Goal: Information Seeking & Learning: Learn about a topic

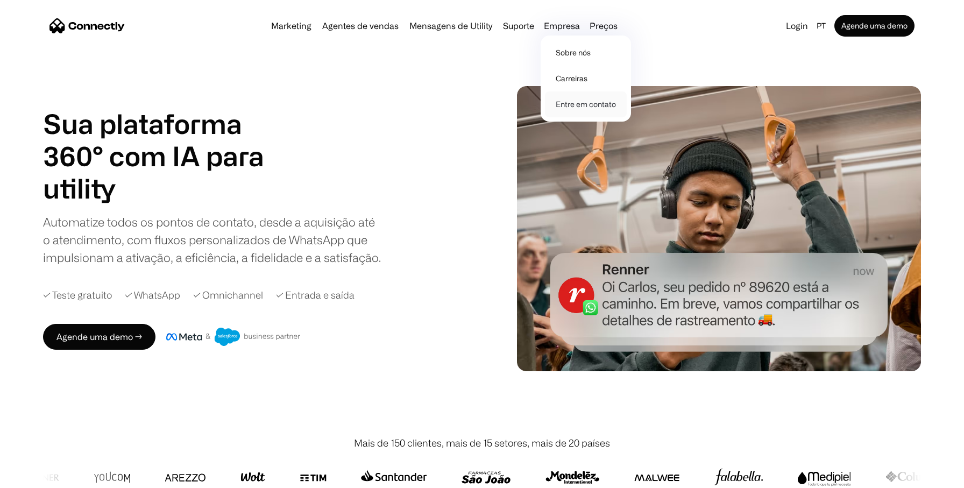
click at [588, 108] on link "Entre em contato" at bounding box center [586, 104] width 82 height 26
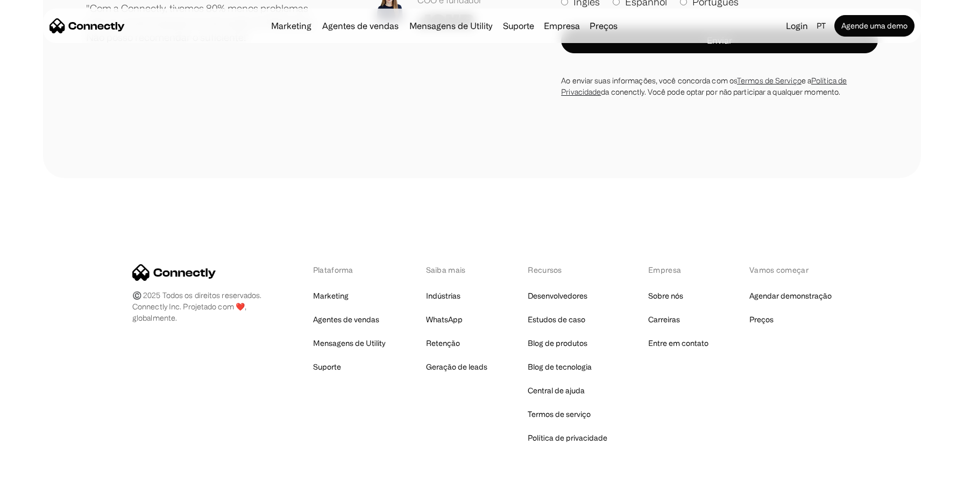
scroll to position [743, 0]
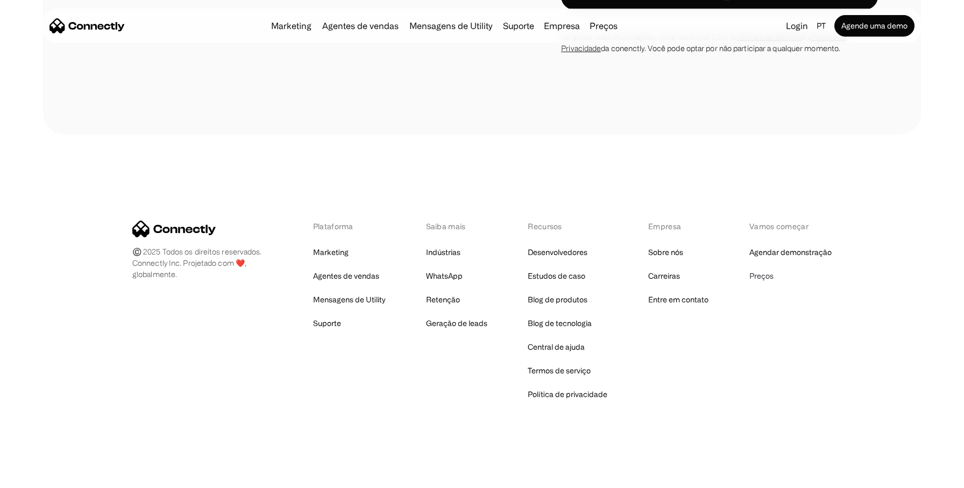
click at [763, 276] on link "Preços" at bounding box center [761, 275] width 24 height 15
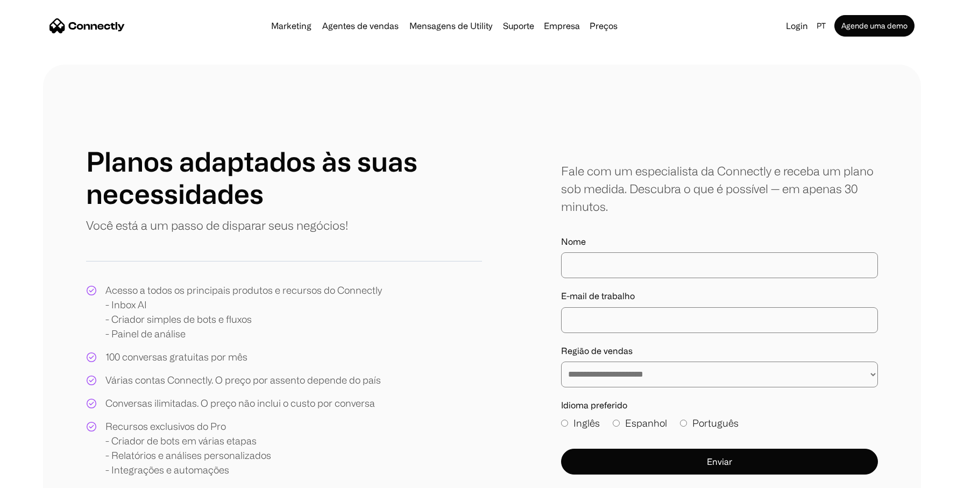
click at [594, 25] on link "Preços" at bounding box center [603, 26] width 37 height 9
click at [566, 31] on div "Empresa" at bounding box center [562, 25] width 36 height 15
click at [577, 58] on link "Sobre nós" at bounding box center [586, 53] width 82 height 26
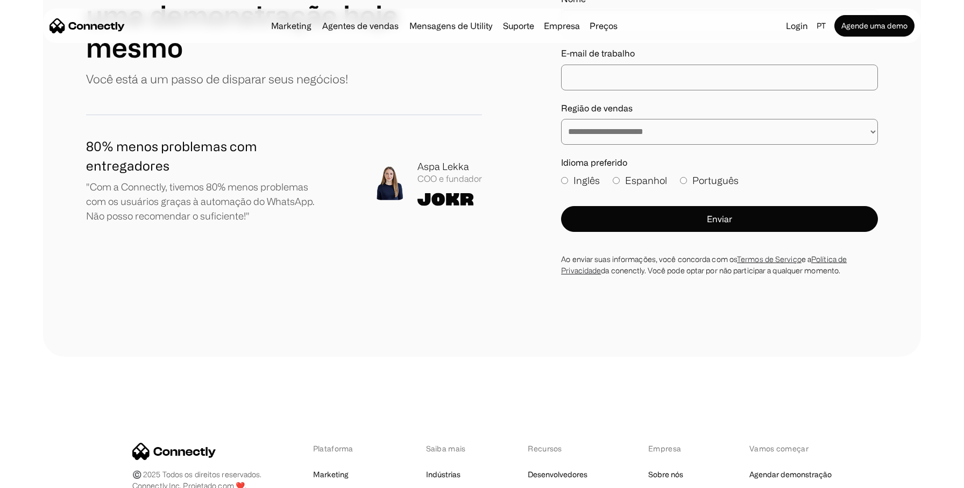
scroll to position [1389, 0]
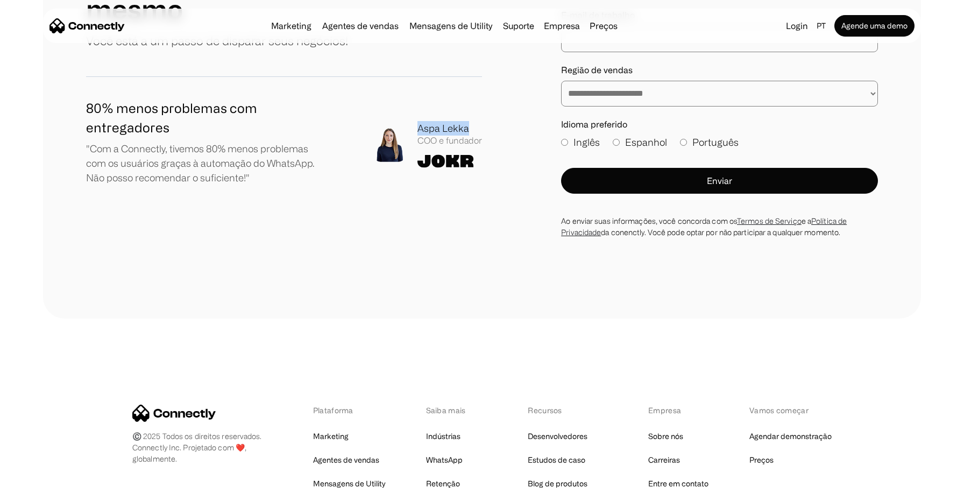
drag, startPoint x: 418, startPoint y: 130, endPoint x: 466, endPoint y: 127, distance: 47.9
click at [466, 127] on div "Aspa Lekka" at bounding box center [449, 128] width 65 height 15
copy div "Aspa Lekka"
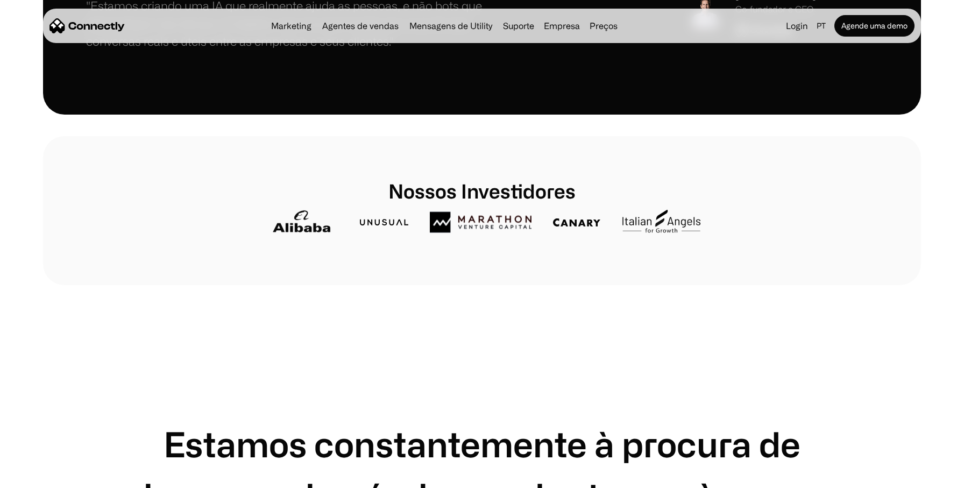
scroll to position [258, 0]
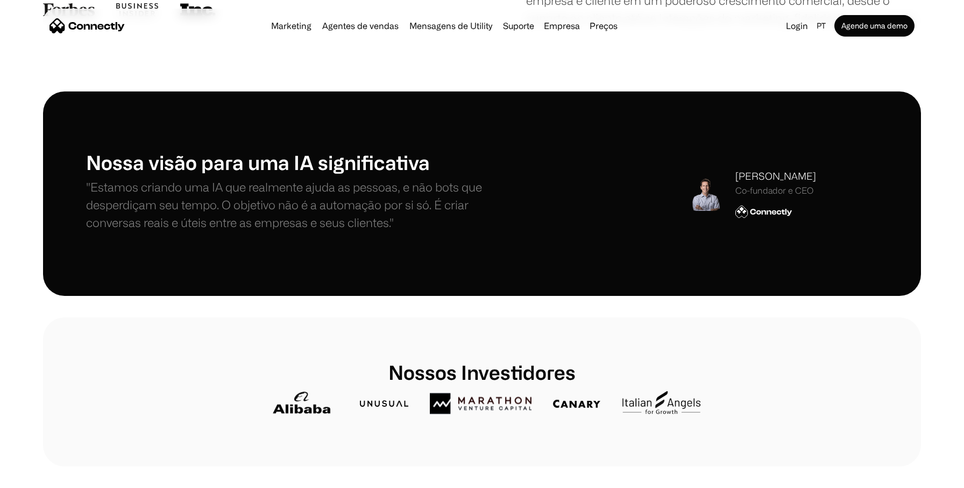
drag, startPoint x: 736, startPoint y: 177, endPoint x: 819, endPoint y: 177, distance: 83.4
click at [819, 177] on div "Stefanos Loukakos Co-fundador e CEO" at bounding box center [783, 193] width 190 height 49
copy div "Stefanos Loukakos"
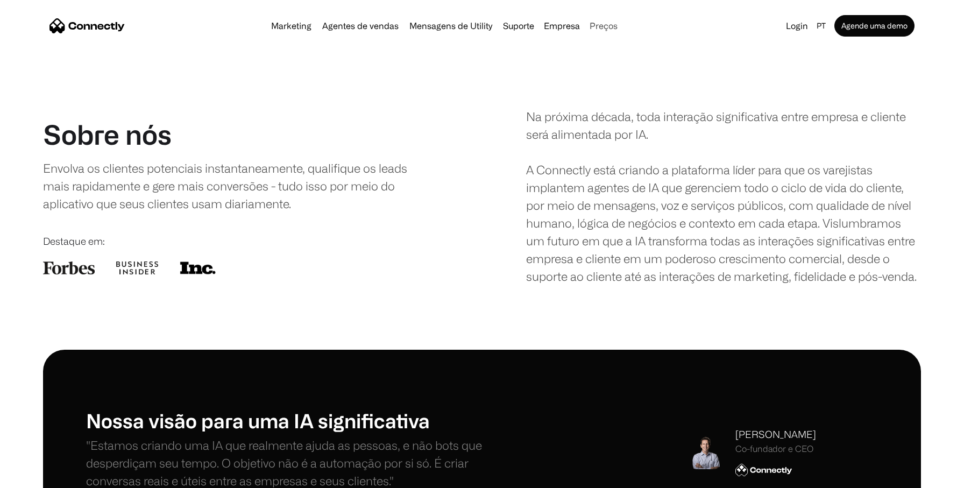
click at [614, 23] on link "Preços" at bounding box center [603, 26] width 37 height 9
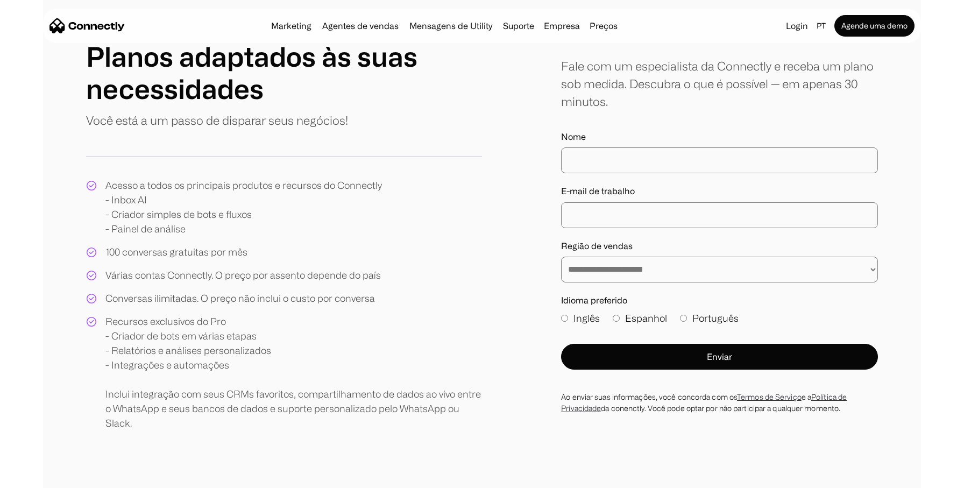
scroll to position [109, 0]
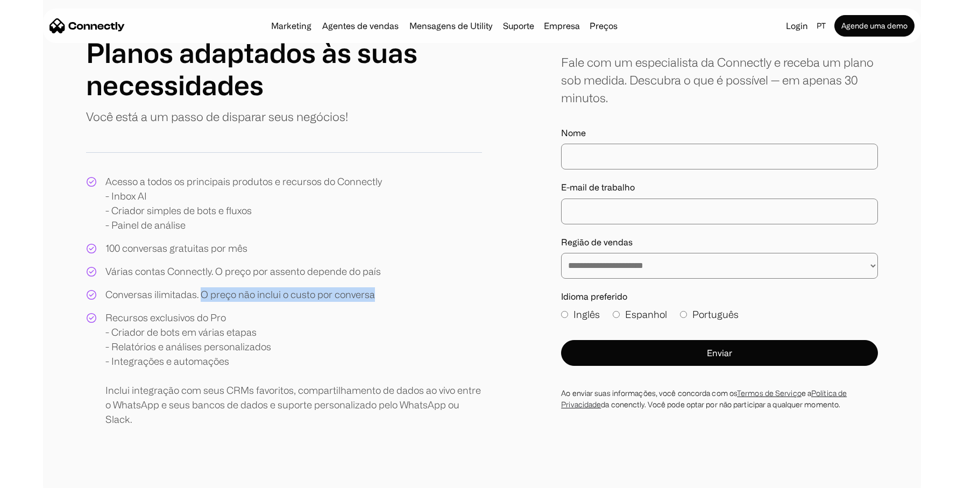
drag, startPoint x: 201, startPoint y: 295, endPoint x: 382, endPoint y: 293, distance: 181.3
click at [382, 293] on div "Acesso a todos os principais produtos e recursos do Connectly - Inbox AI - Cria…" at bounding box center [284, 300] width 396 height 252
copy div "O preço não inclui o custo por conversa"
click at [325, 221] on div "Acesso a todos os principais produtos e recursos do Connectly - Inbox AI - Cria…" at bounding box center [243, 203] width 276 height 58
